Goal: Book appointment/travel/reservation

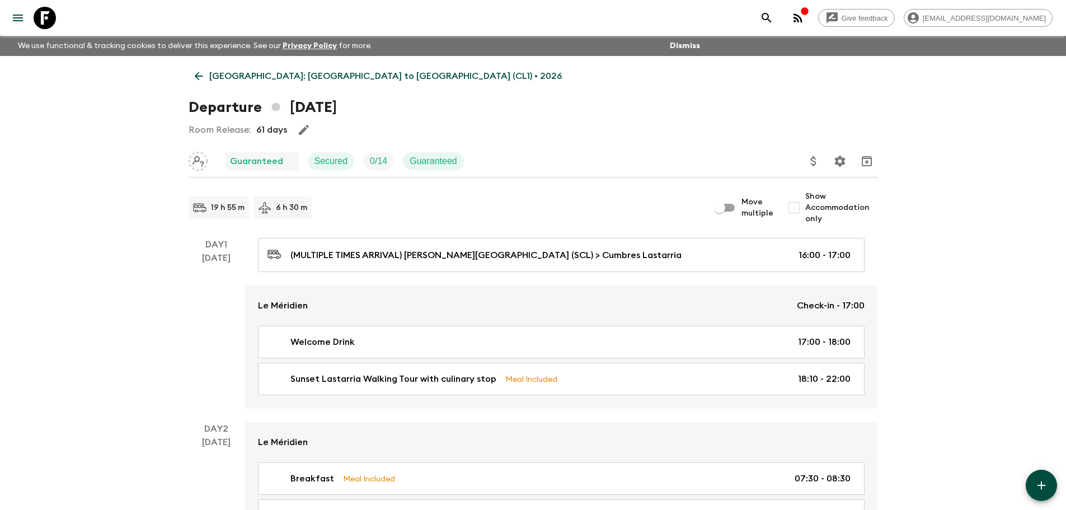
click at [384, 201] on div "19 h 55 m 6 h 30 m" at bounding box center [449, 207] width 520 height 22
click at [195, 74] on icon at bounding box center [198, 76] width 12 height 12
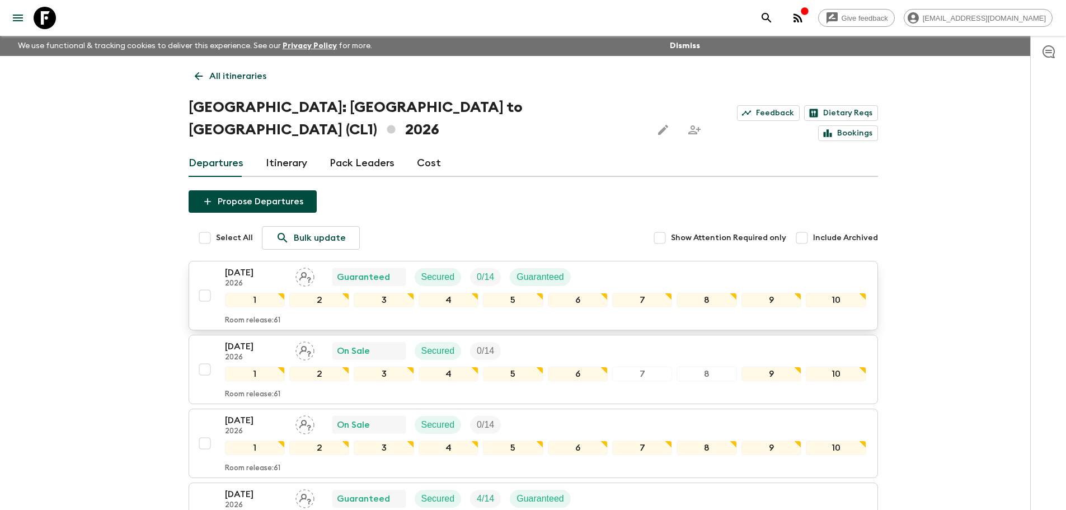
click at [266, 266] on p "[DATE]" at bounding box center [256, 272] width 62 height 13
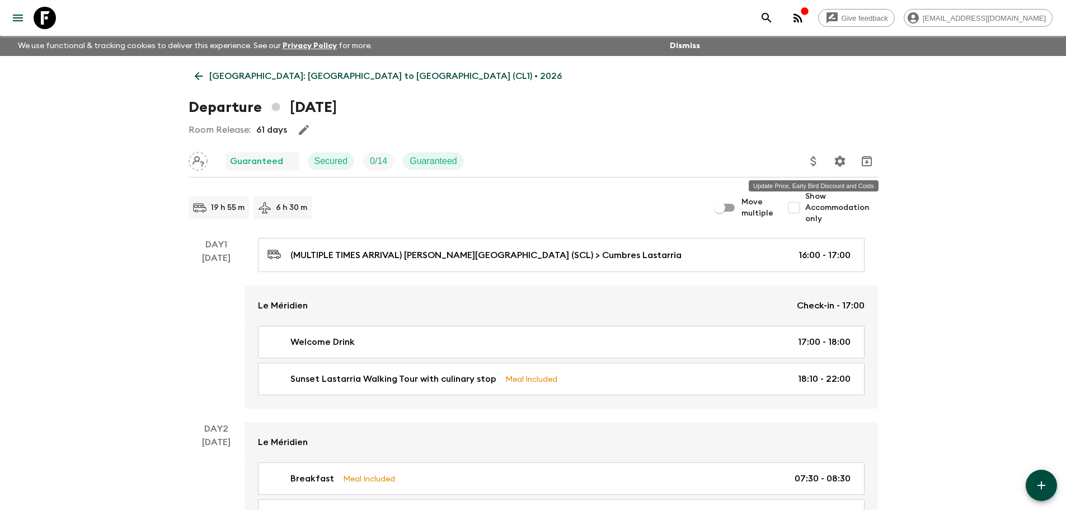
click at [817, 164] on icon "Update Price, Early Bird Discount and Costs" at bounding box center [813, 160] width 13 height 13
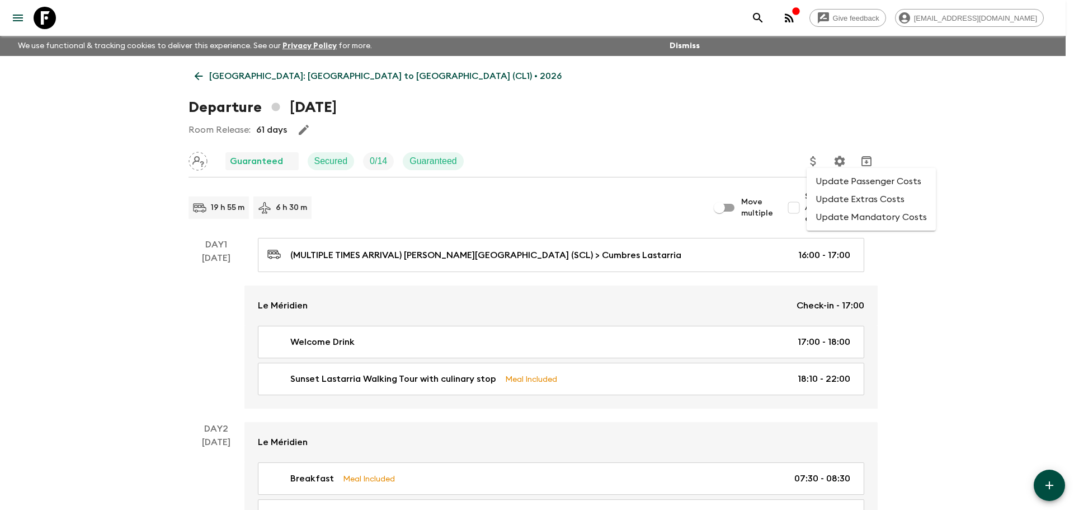
click at [819, 185] on li "Update Passenger Costs" at bounding box center [871, 181] width 129 height 18
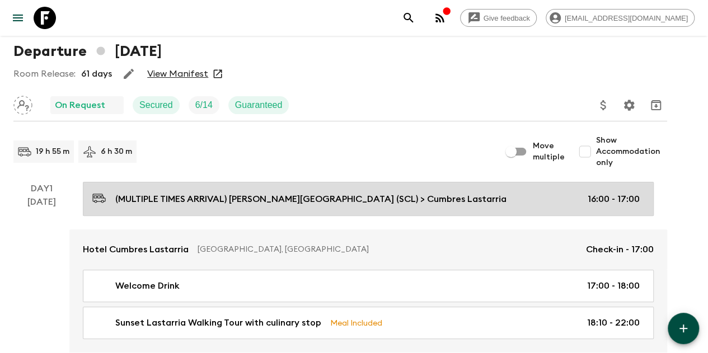
scroll to position [224, 0]
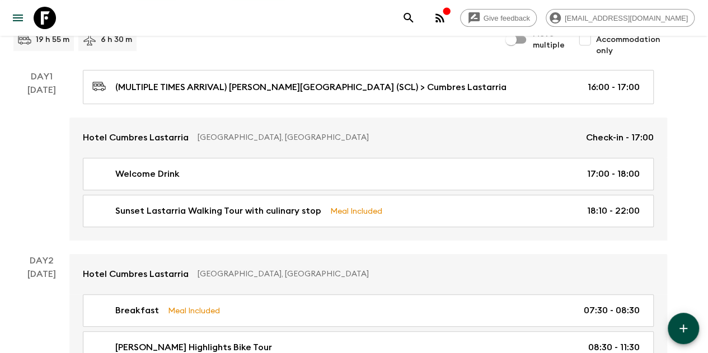
click at [34, 163] on div "Day 1 11 Oct" at bounding box center [41, 155] width 56 height 171
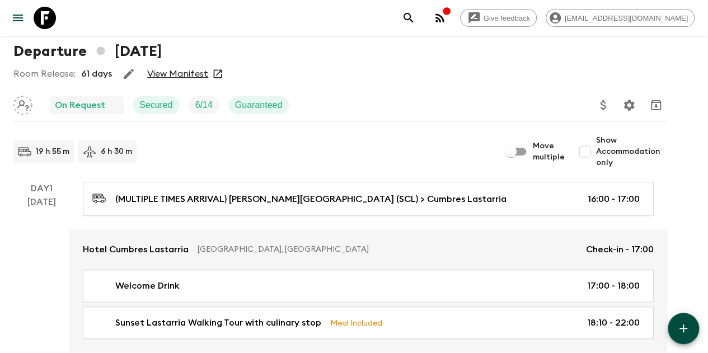
scroll to position [0, 0]
